Goal: Find specific page/section: Locate a particular part of the current website

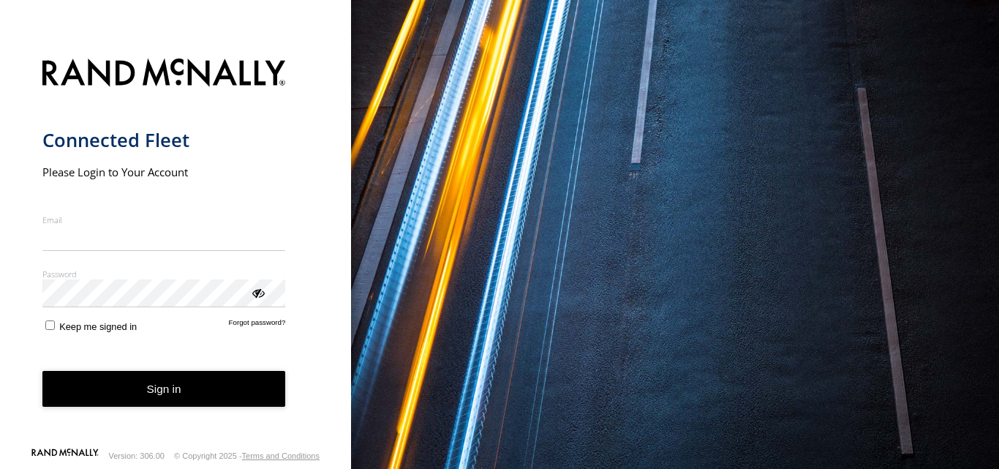
type input "**********"
click at [152, 393] on button "Sign in" at bounding box center [164, 389] width 244 height 36
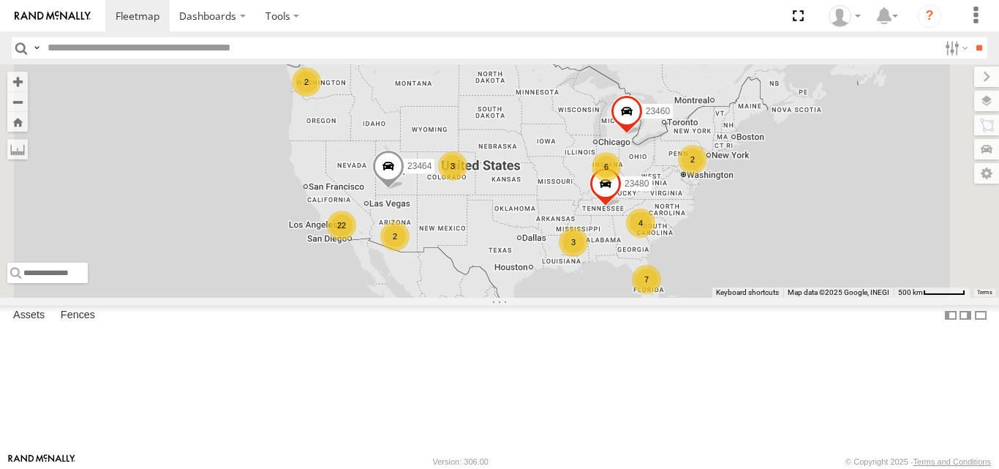
click at [203, 53] on input "text" at bounding box center [490, 47] width 897 height 21
type input "*****"
click at [108, 50] on input "*****" at bounding box center [490, 47] width 897 height 21
paste input "*****"
type input "*****"
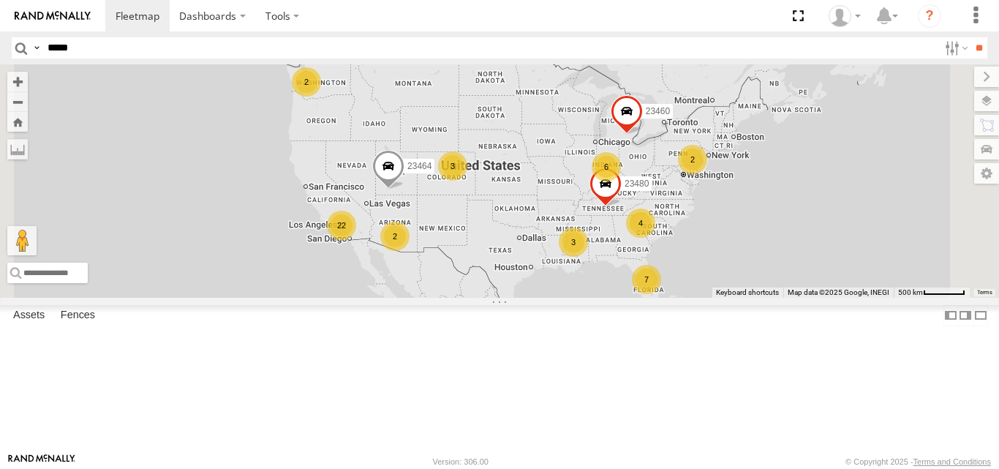
click at [970, 37] on input "**" at bounding box center [978, 47] width 17 height 21
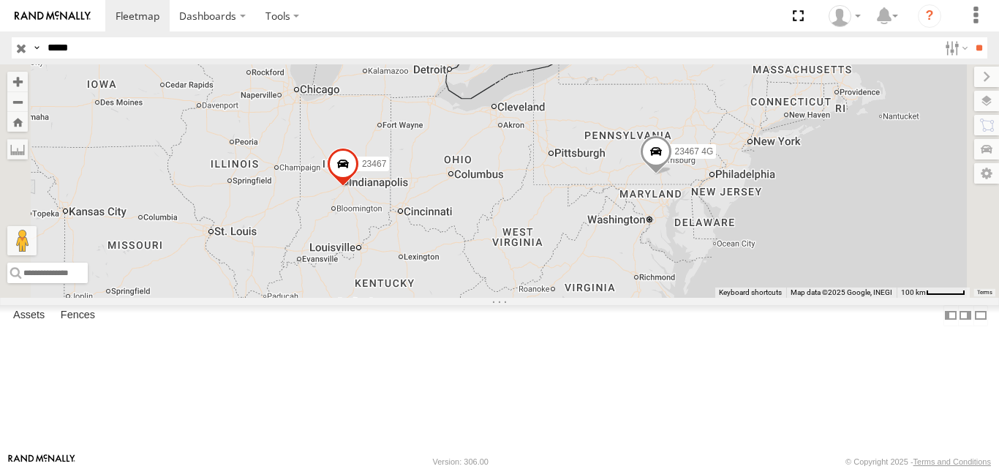
click at [0, 0] on span at bounding box center [0, 0] width 0 height 0
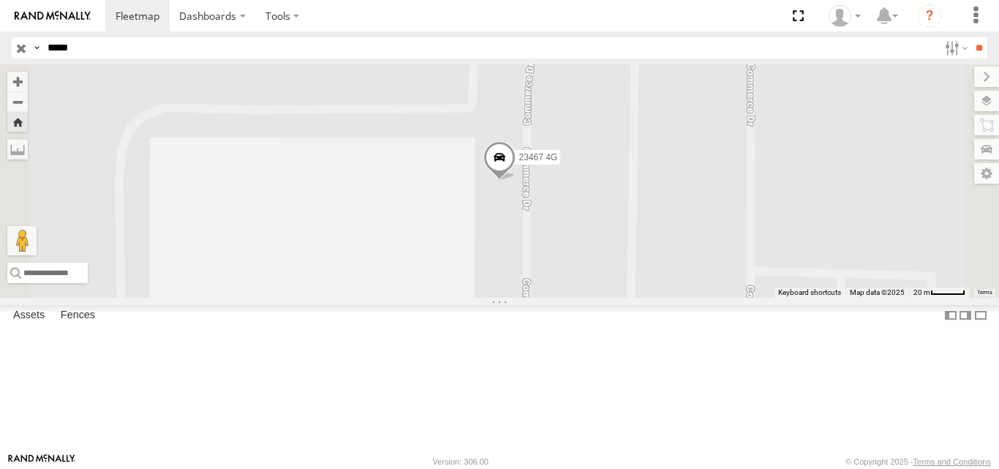
click at [516, 181] on span at bounding box center [499, 160] width 32 height 39
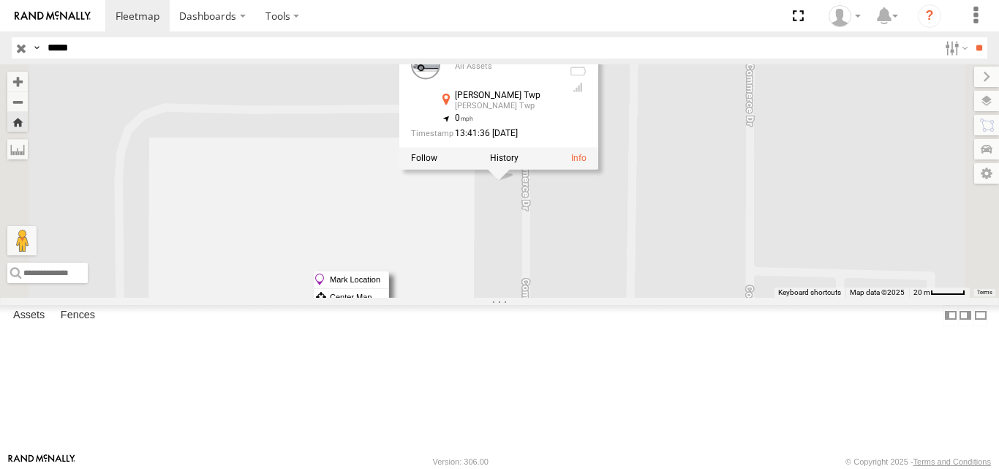
click at [388, 276] on label "Mark Location" at bounding box center [351, 279] width 75 height 17
click at [598, 170] on div "23467 4G All Assets [PERSON_NAME] Twp [PERSON_NAME] Twp 39.938 , -76.84866 0 13…" at bounding box center [498, 105] width 199 height 132
click at [678, 273] on div "23467 4G 23467 4G All Assets [PERSON_NAME] Twp [PERSON_NAME] Twp 39.938 , -76.8…" at bounding box center [499, 180] width 999 height 233
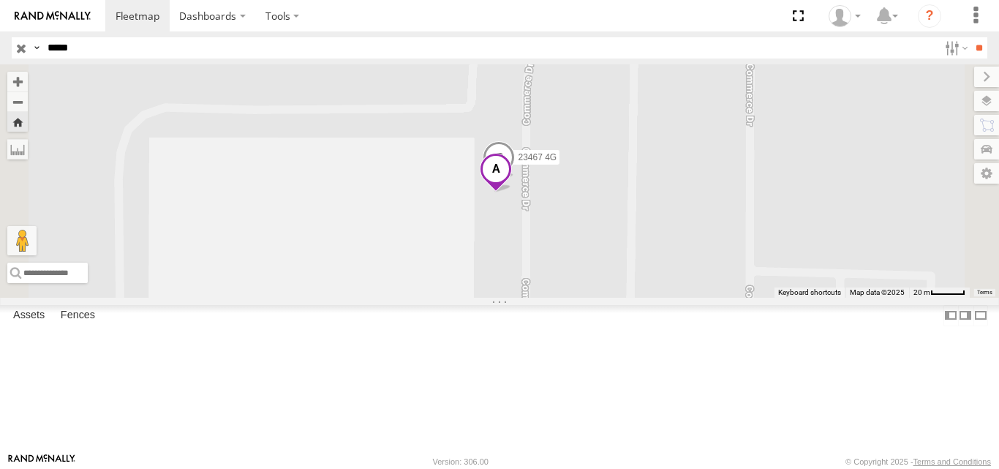
click at [512, 193] on span at bounding box center [496, 173] width 32 height 39
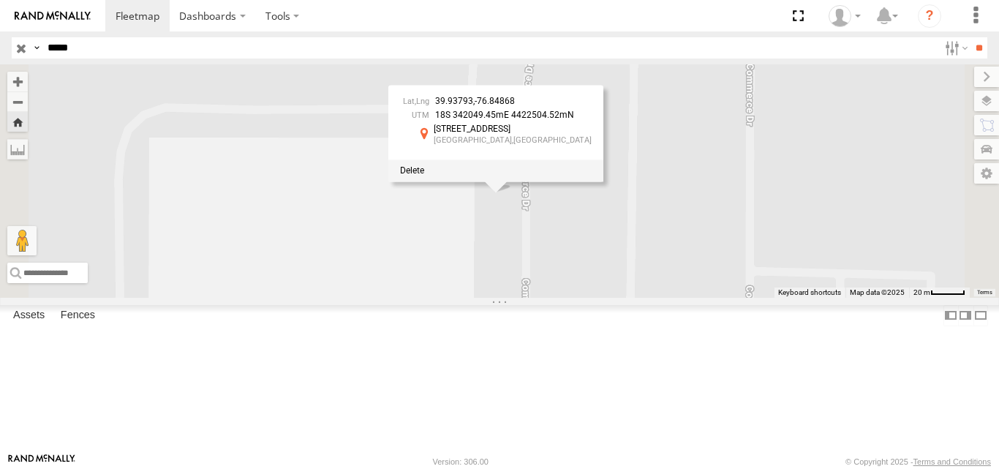
click at [473, 107] on span "39.93793" at bounding box center [454, 102] width 38 height 10
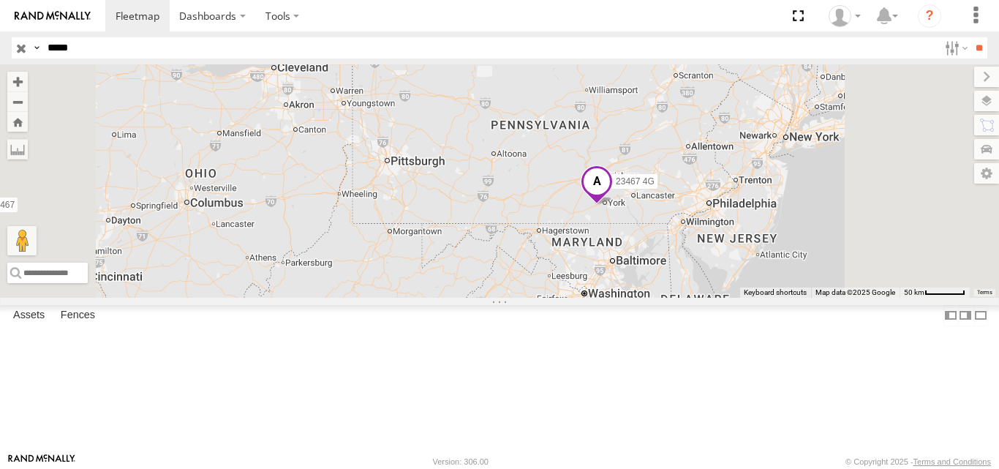
drag, startPoint x: 769, startPoint y: 264, endPoint x: 670, endPoint y: 231, distance: 104.1
click at [670, 231] on div "23467 4G 23467" at bounding box center [499, 180] width 999 height 233
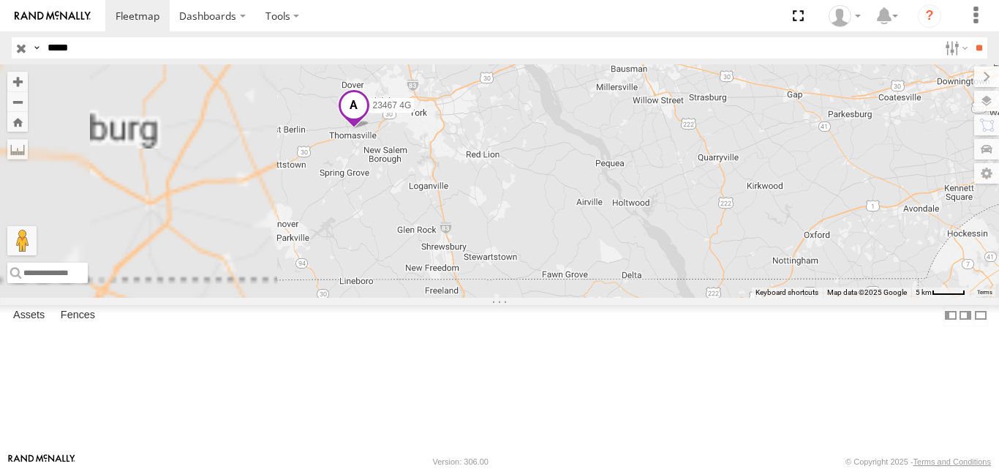
drag, startPoint x: 580, startPoint y: 235, endPoint x: 810, endPoint y: 302, distance: 239.3
click at [810, 297] on div "23467 4G 23467" at bounding box center [499, 180] width 999 height 233
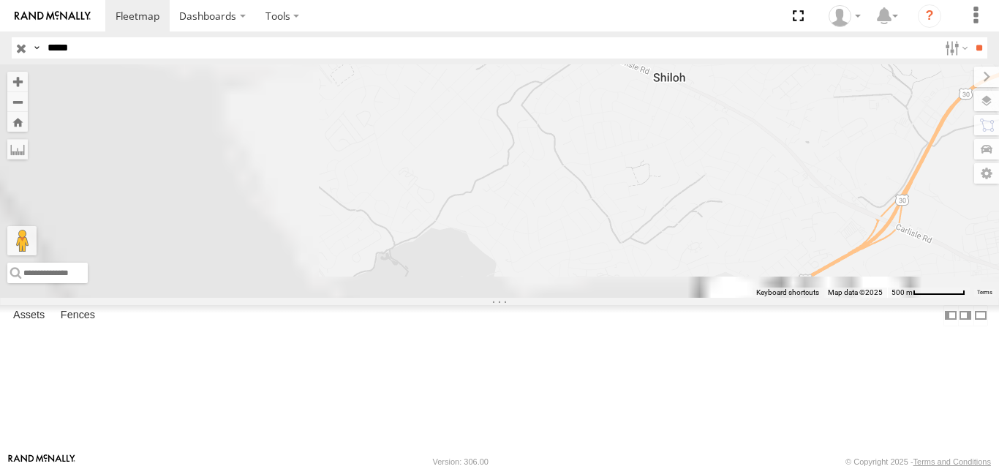
drag, startPoint x: 529, startPoint y: 312, endPoint x: 731, endPoint y: 156, distance: 255.4
click at [727, 163] on div "23467 4G 23467" at bounding box center [499, 180] width 999 height 233
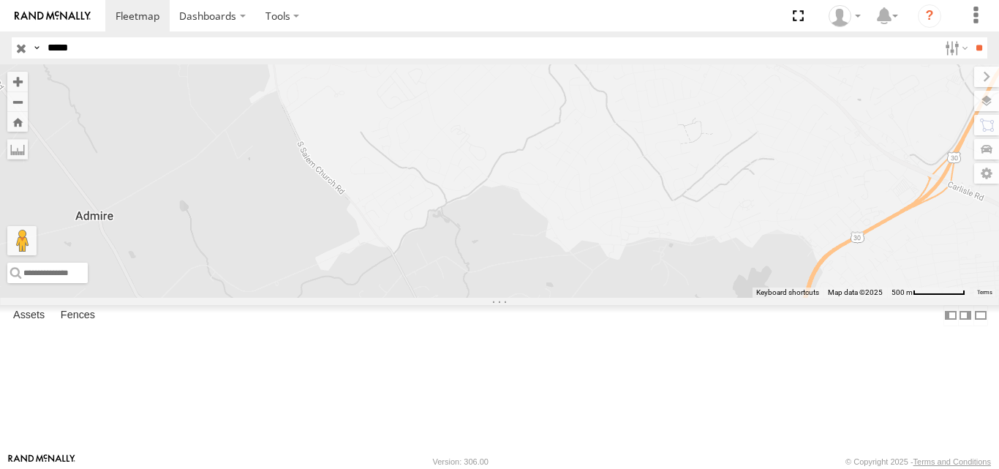
drag, startPoint x: 636, startPoint y: 342, endPoint x: 686, endPoint y: 159, distance: 189.5
click at [684, 165] on div "23467 4G 23467" at bounding box center [499, 180] width 999 height 233
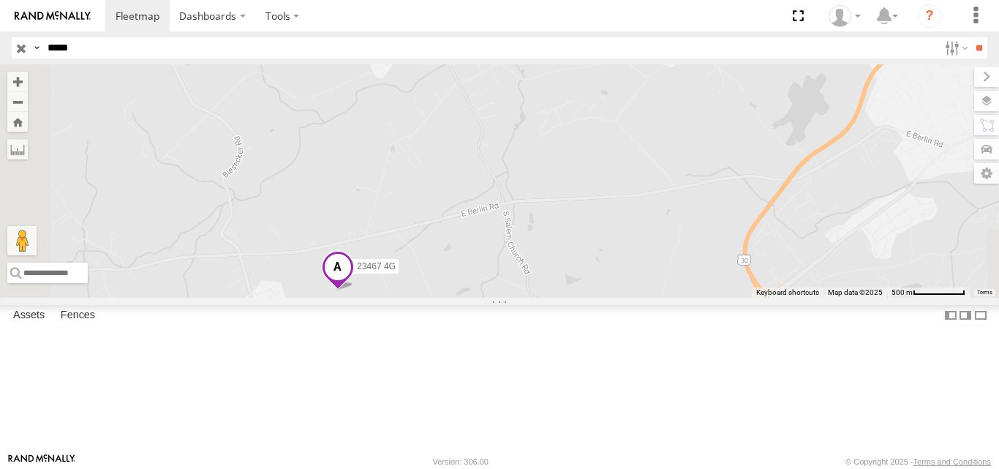
drag, startPoint x: 515, startPoint y: 385, endPoint x: 557, endPoint y: 333, distance: 67.0
click at [557, 297] on div "23467 4G 23467" at bounding box center [499, 180] width 999 height 233
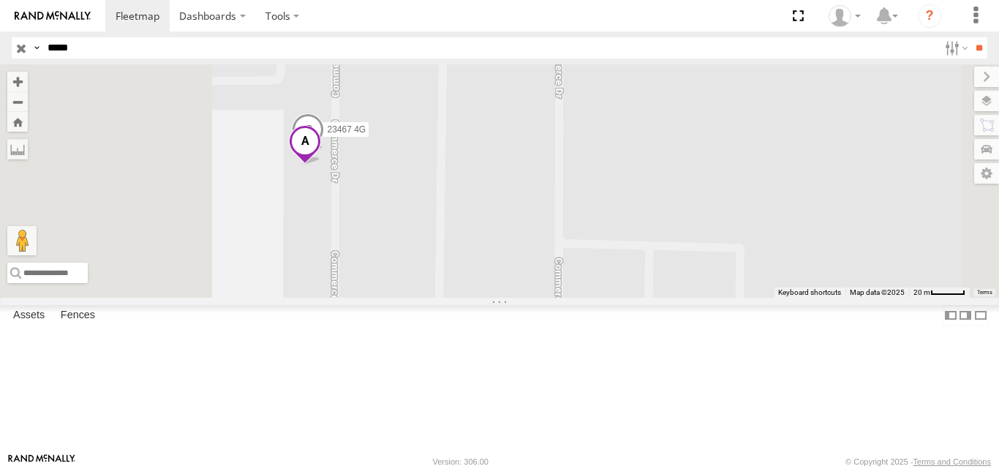
drag, startPoint x: 465, startPoint y: 254, endPoint x: 597, endPoint y: 272, distance: 132.8
click at [596, 272] on div "23467 4G 23467" at bounding box center [499, 180] width 999 height 233
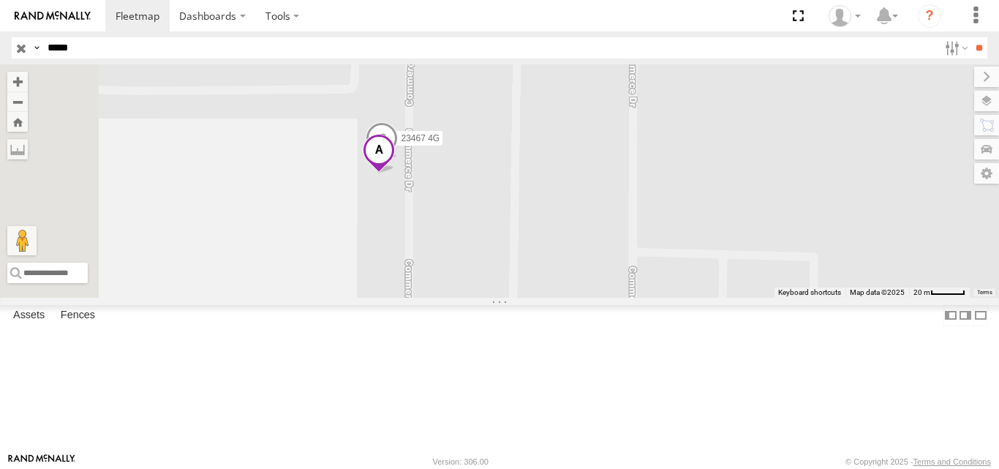
click at [395, 174] on span at bounding box center [379, 154] width 32 height 39
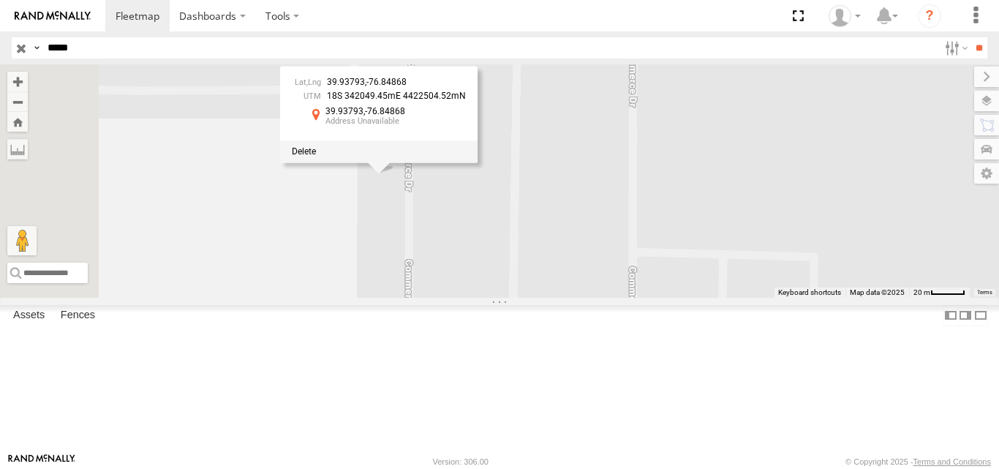
click at [478, 162] on div at bounding box center [378, 151] width 197 height 22
click at [316, 156] on span at bounding box center [304, 151] width 24 height 10
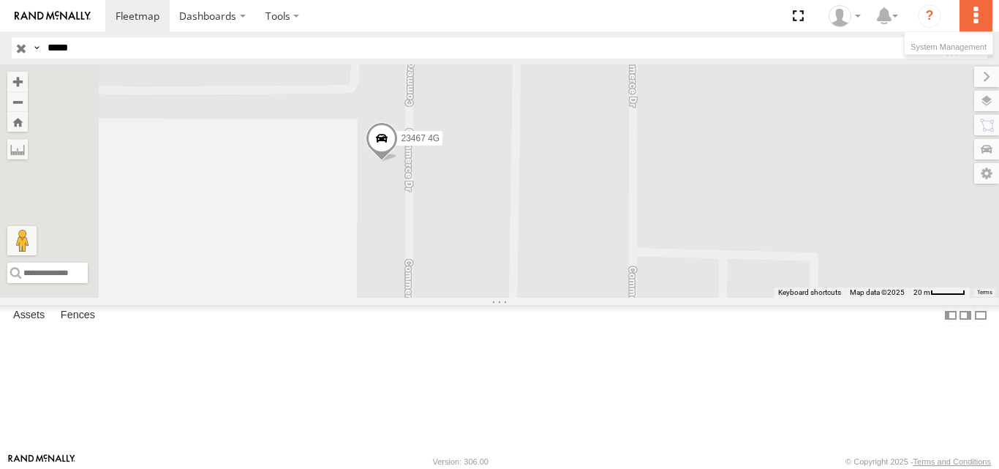
click at [969, 24] on label at bounding box center [975, 15] width 32 height 31
click at [981, 99] on label at bounding box center [986, 101] width 25 height 20
click at [0, 0] on span "Basemaps" at bounding box center [0, 0] width 0 height 0
click at [0, 0] on span "Satellite" at bounding box center [0, 0] width 0 height 0
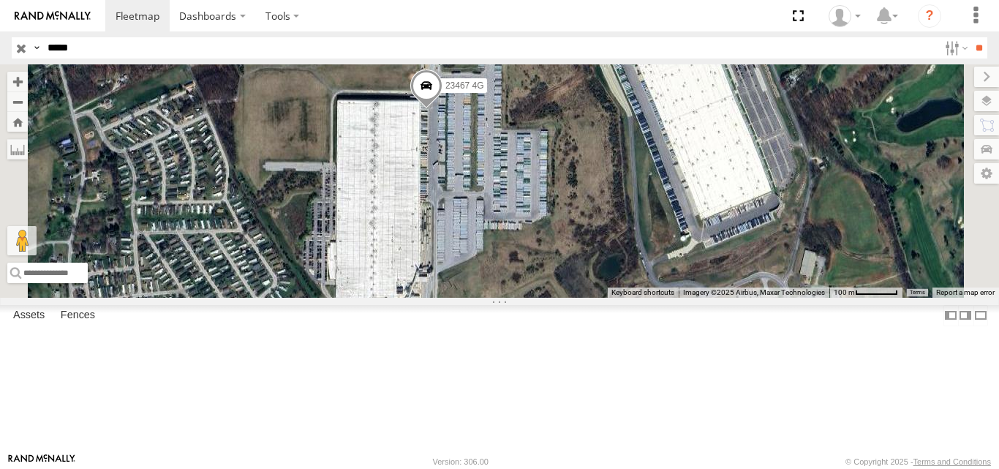
drag, startPoint x: 468, startPoint y: 332, endPoint x: 573, endPoint y: 250, distance: 132.8
click at [573, 250] on div "23467 4G 23467" at bounding box center [499, 180] width 999 height 233
